Goal: Check status

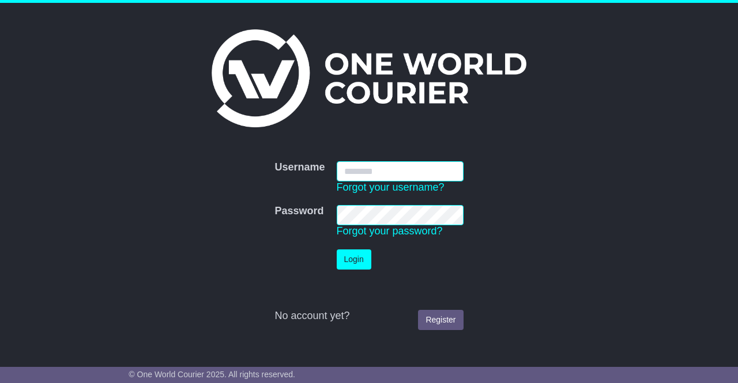
type input "**********"
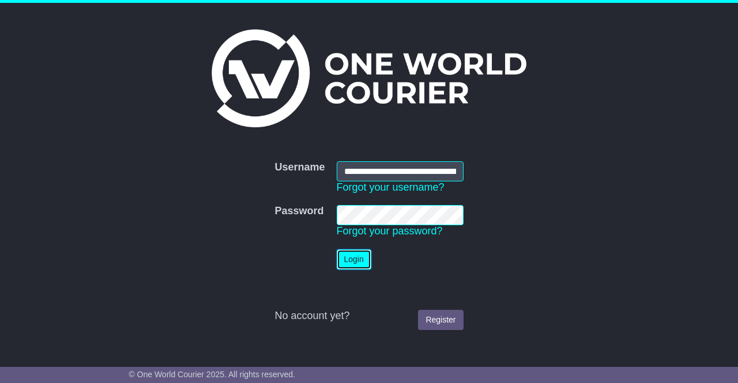
click at [351, 260] on button "Login" at bounding box center [354, 260] width 35 height 20
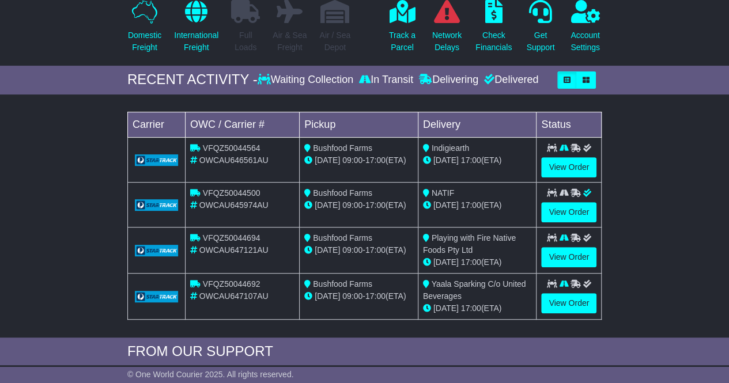
scroll to position [142, 0]
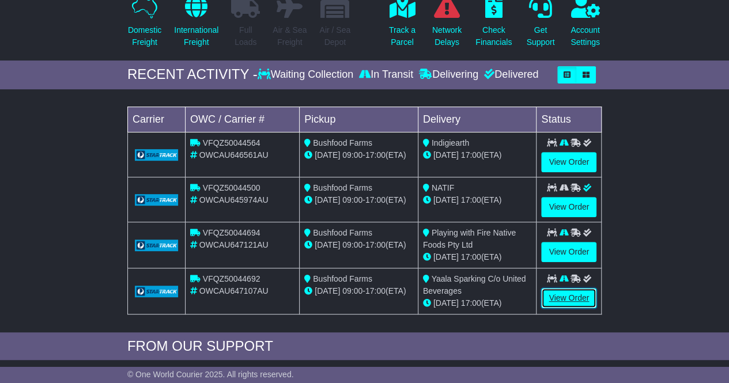
click at [568, 297] on link "View Order" at bounding box center [568, 298] width 55 height 20
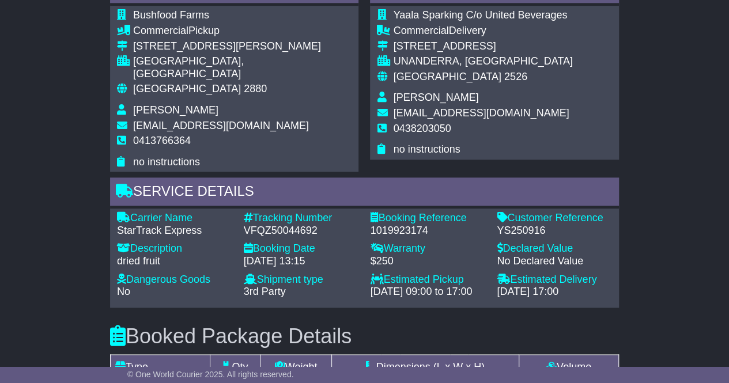
scroll to position [764, 0]
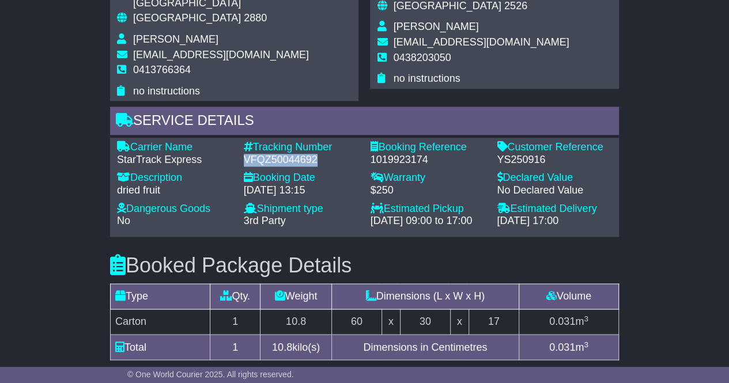
drag, startPoint x: 320, startPoint y: 146, endPoint x: 245, endPoint y: 145, distance: 75.5
click at [245, 154] on div "VFQZ50044692" at bounding box center [301, 160] width 115 height 13
copy div "VFQZ50044692"
